Goal: Task Accomplishment & Management: Manage account settings

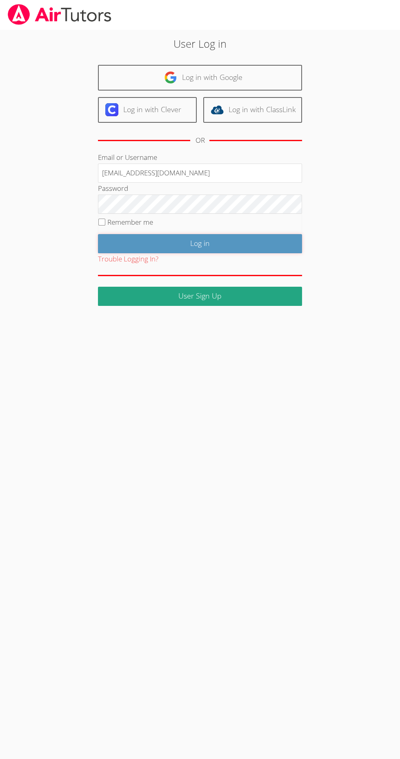
click at [251, 239] on input "Log in" at bounding box center [200, 243] width 204 height 19
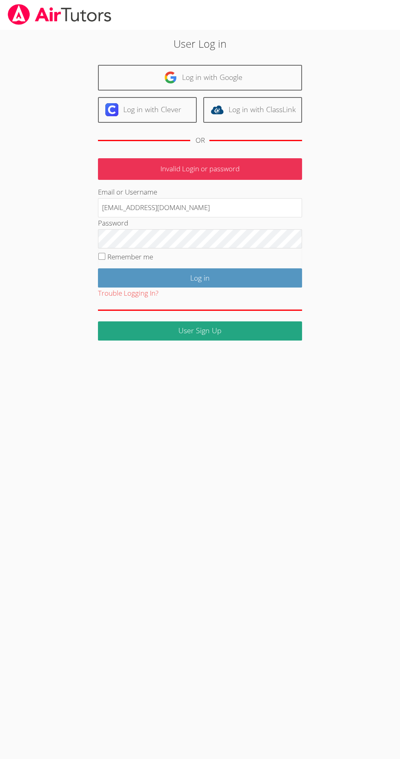
click at [250, 209] on input "[EMAIL_ADDRESS][DOMAIN_NAME]" at bounding box center [200, 208] width 204 height 20
type input "dianaandrade@air"
type input "dianaaandrade@yahoo.com"
click at [104, 256] on input "Remember me" at bounding box center [101, 256] width 7 height 7
checkbox input "true"
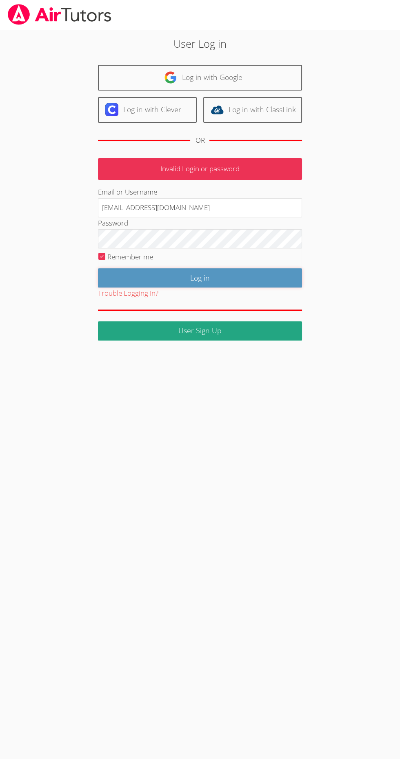
click at [260, 272] on input "Log in" at bounding box center [200, 277] width 204 height 19
